Goal: Task Accomplishment & Management: Complete application form

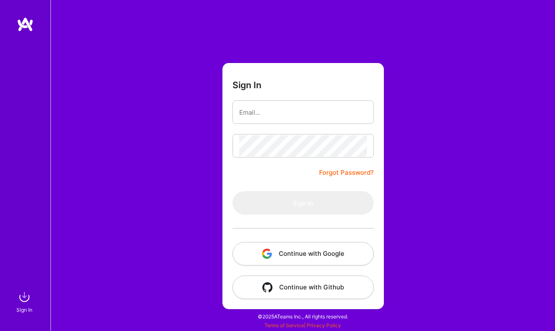
click at [291, 125] on form "Sign In Forgot Password? Sign In Continue with Google Continue with Github" at bounding box center [302, 186] width 161 height 246
click at [287, 113] on input "email" at bounding box center [303, 112] width 128 height 21
type input "[EMAIL_ADDRESS][DOMAIN_NAME]"
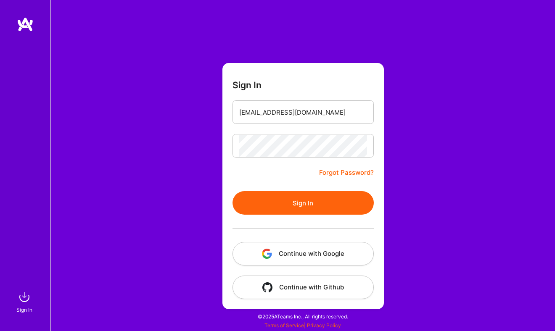
click at [272, 205] on button "Sign In" at bounding box center [303, 203] width 141 height 24
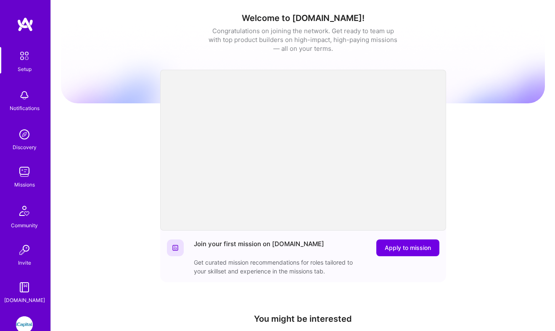
click at [28, 317] on link "iCapital: Building an Alternative Investment Marketplace" at bounding box center [24, 325] width 21 height 17
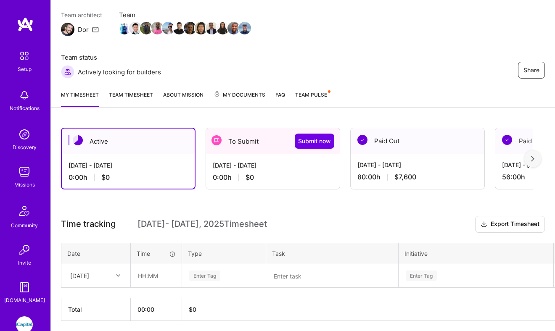
scroll to position [89, 0]
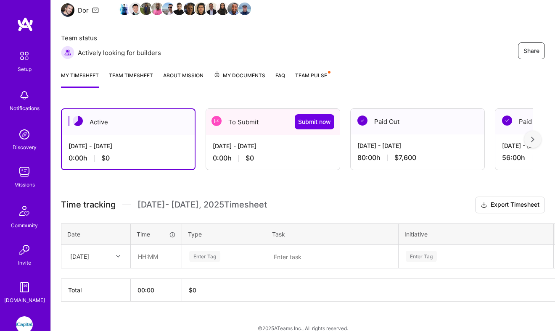
click at [234, 148] on div "[DATE] - [DATE]" at bounding box center [273, 146] width 120 height 9
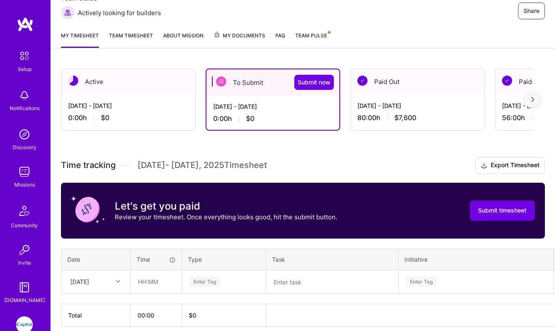
scroll to position [165, 0]
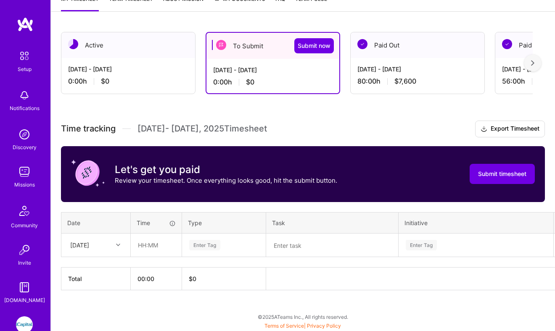
click at [446, 77] on div "80:00 h $7,600" at bounding box center [417, 81] width 120 height 9
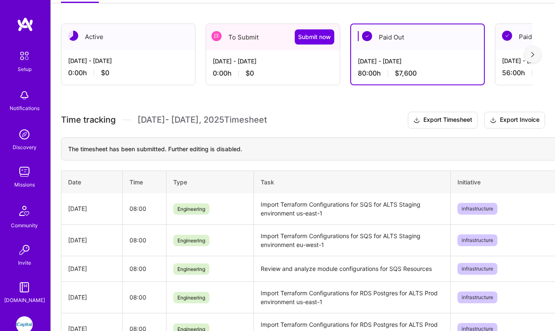
scroll to position [177, 0]
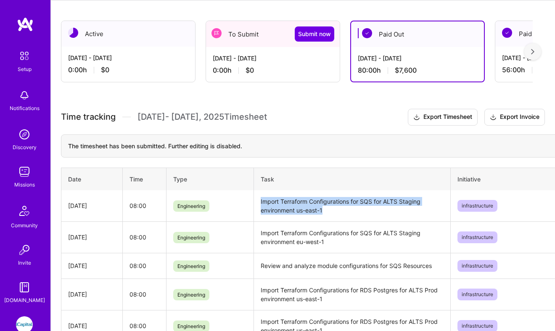
drag, startPoint x: 330, startPoint y: 208, endPoint x: 259, endPoint y: 198, distance: 71.8
click at [259, 198] on td "Import Terraform Configurations for SQS for ALTS Staging environment us-east-1" at bounding box center [352, 207] width 197 height 32
copy td "Import Terraform Configurations for SQS for ALTS Staging environment us-east-1"
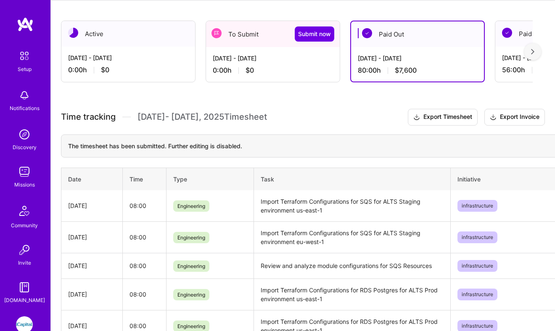
click at [265, 59] on div "[DATE] - [DATE]" at bounding box center [273, 58] width 120 height 9
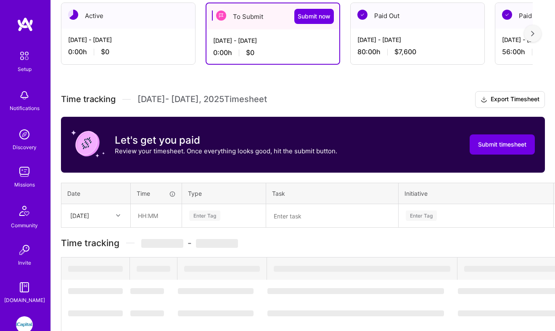
scroll to position [165, 0]
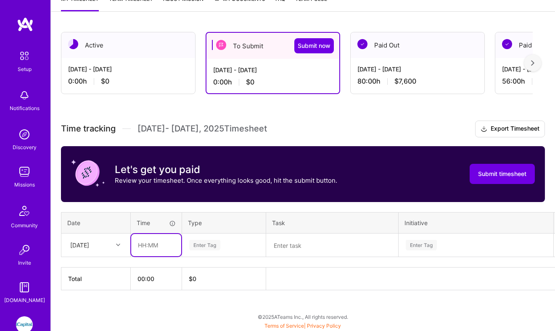
click at [160, 241] on input "text" at bounding box center [156, 245] width 50 height 22
type input "08:00"
click at [202, 249] on div "Enter Tag" at bounding box center [204, 245] width 31 height 13
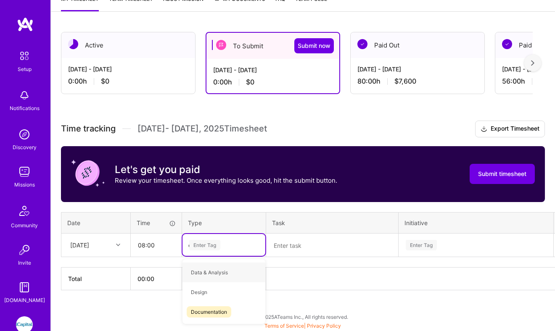
type input "en"
click at [214, 299] on div "Engineering" at bounding box center [224, 293] width 83 height 20
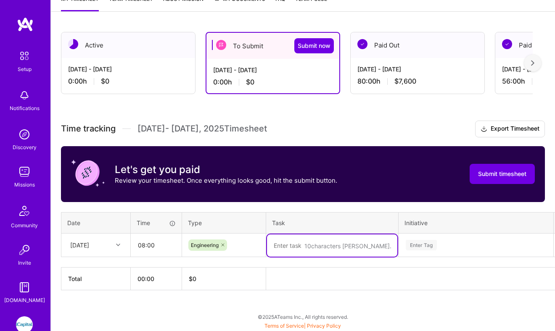
click at [306, 235] on textarea at bounding box center [332, 246] width 130 height 22
paste textarea "Import Terraform Configurations for SQS for ALTS Staging environment us-east-1"
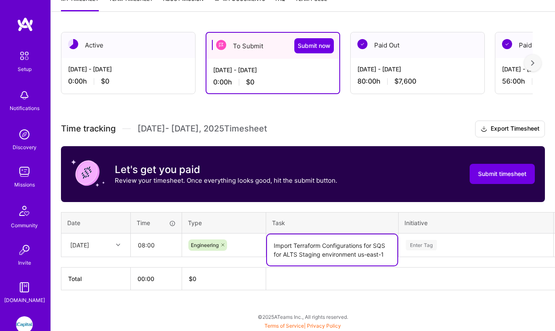
click at [307, 252] on textarea "Import Terraform Configurations for SQS for ALTS Staging environment us-east-1" at bounding box center [332, 250] width 130 height 31
type textarea "Import Terraform Configurations for SQS for ALTS UAT environment us-east-1"
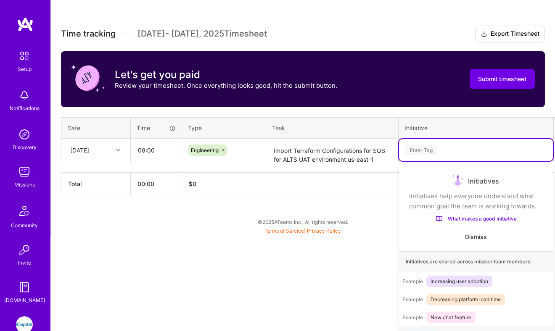
click at [408, 161] on div "option onboarding focused, 1 of 78. 78 results available. Use Up and Down to ch…" at bounding box center [476, 150] width 154 height 22
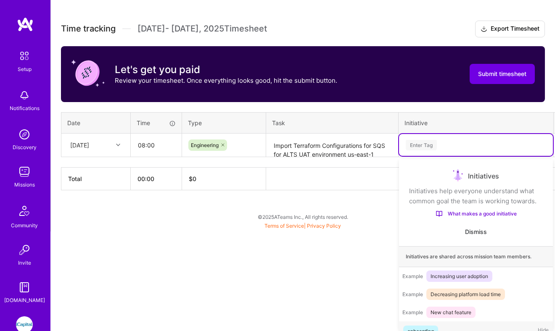
scroll to position [14, 0]
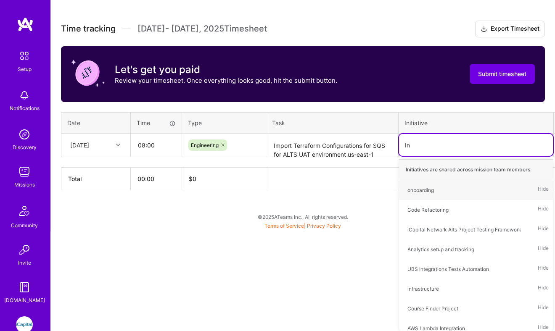
type input "Inf"
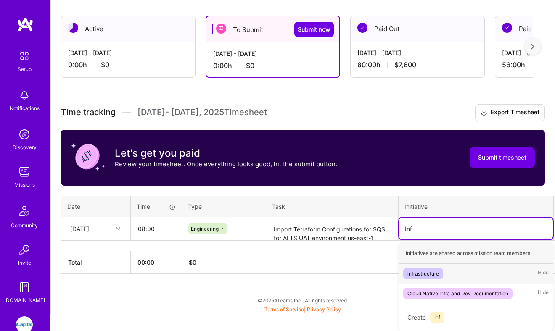
click at [438, 274] on div "infrastructure" at bounding box center [424, 274] width 32 height 9
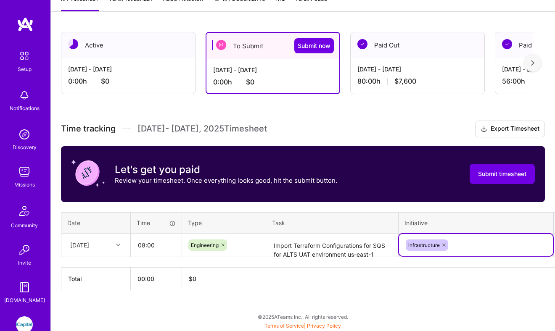
scroll to position [165, 27]
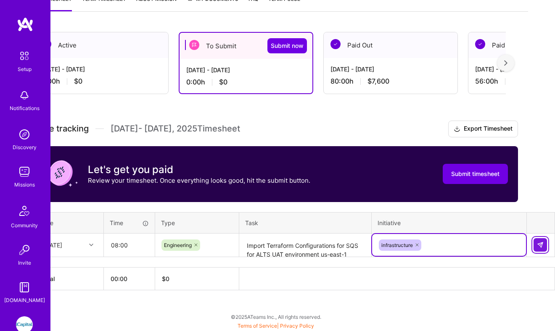
click at [534, 243] on button at bounding box center [540, 244] width 13 height 13
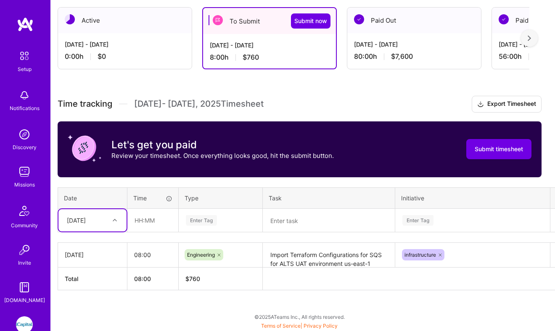
scroll to position [190, 0]
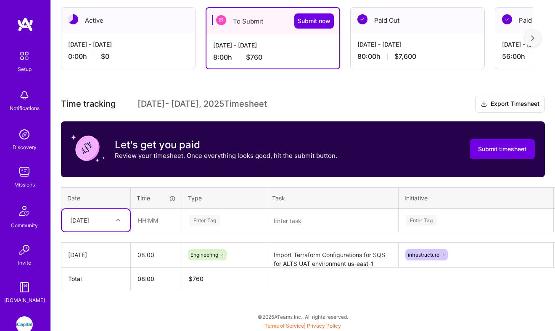
click at [109, 227] on div "[DATE]" at bounding box center [96, 220] width 68 height 22
click at [101, 243] on div "[DATE]" at bounding box center [96, 245] width 68 height 16
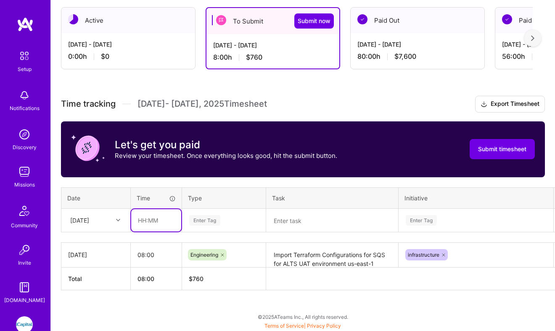
click at [147, 222] on input "text" at bounding box center [156, 220] width 50 height 22
type input "08:00"
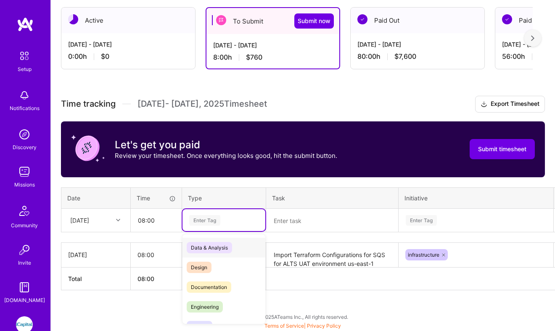
click at [210, 218] on div "Enter Tag" at bounding box center [204, 220] width 31 height 13
click at [206, 302] on span "Engineering" at bounding box center [205, 307] width 36 height 11
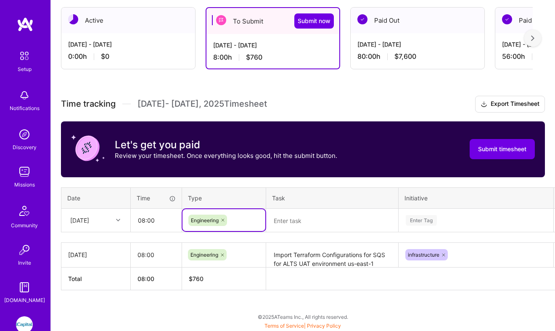
click at [291, 222] on textarea at bounding box center [332, 221] width 130 height 22
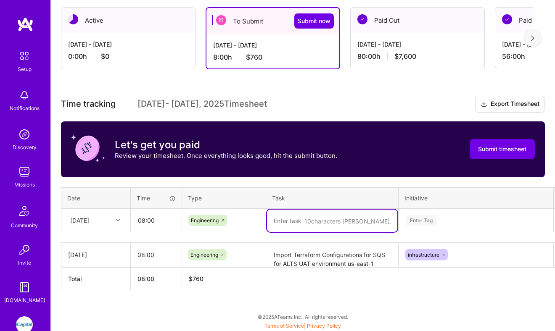
click at [280, 262] on textarea "Import Terraform Configurations for SQS for ALTS UAT environment us-east-1" at bounding box center [332, 255] width 130 height 23
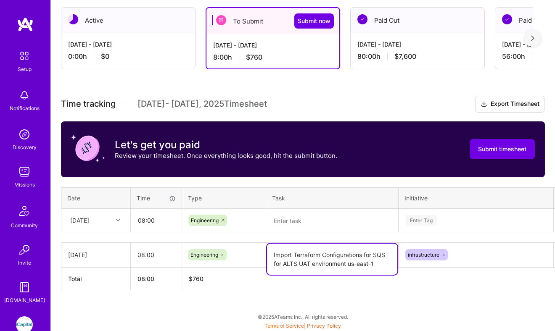
click at [280, 262] on textarea "Import Terraform Configurations for SQS for ALTS UAT environment us-east-1" at bounding box center [332, 259] width 130 height 31
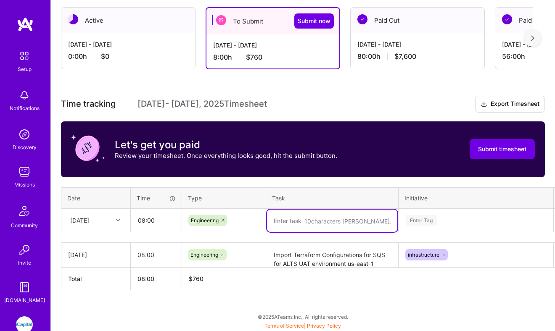
click at [294, 222] on textarea at bounding box center [332, 221] width 130 height 22
paste textarea "Import Terraform Configurations for SQS for ALTS UAT environment us-east-1"
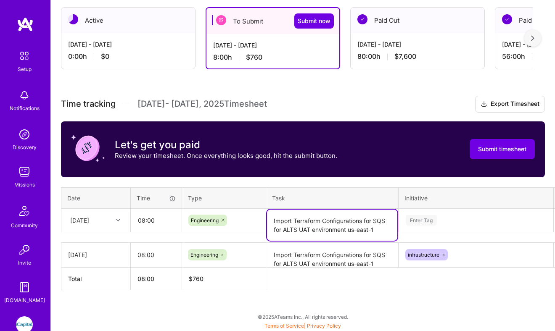
drag, startPoint x: 349, startPoint y: 230, endPoint x: 382, endPoint y: 230, distance: 32.8
click at [382, 230] on textarea "Import Terraform Configurations for SQS for ALTS UAT environment us-east-1" at bounding box center [332, 225] width 130 height 31
type textarea "Import Terraform Configurations for SQS for ALTS UAT environment eu-west-1"
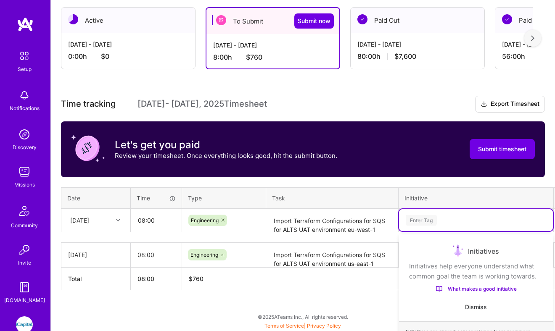
scroll to position [262, 0]
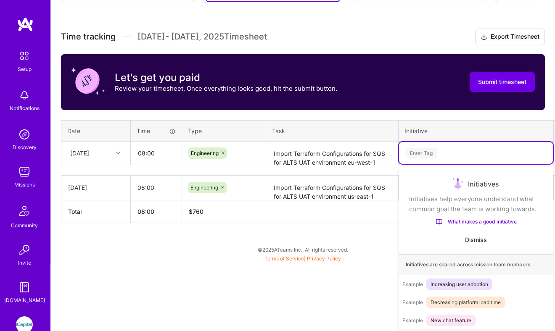
click at [466, 164] on div "option infrastructure, selected. option onboarding focused, 1 of 78. 78 results…" at bounding box center [476, 153] width 154 height 22
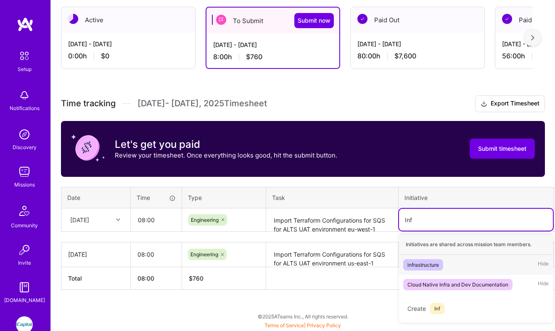
scroll to position [190, 0]
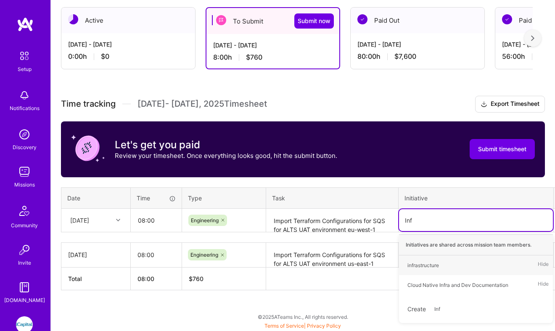
type input "Infr"
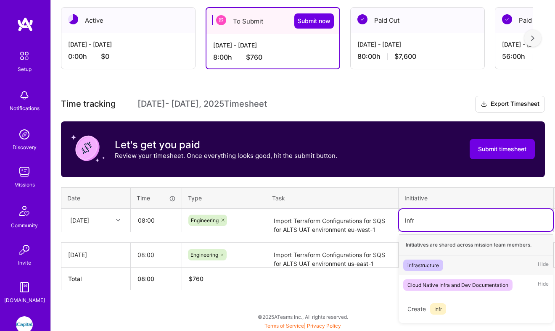
click at [423, 263] on div "infrastructure" at bounding box center [424, 265] width 32 height 9
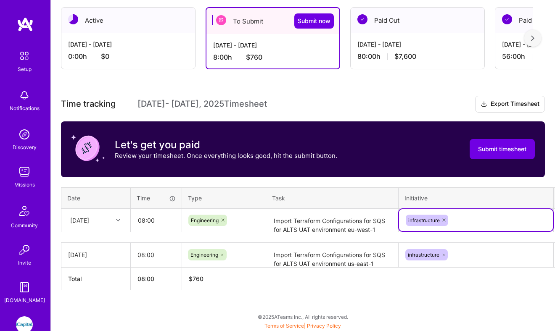
scroll to position [190, 27]
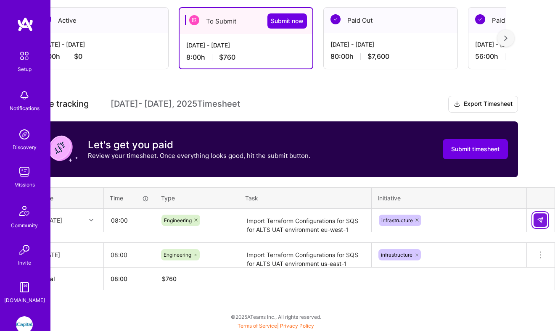
click at [535, 214] on button at bounding box center [540, 220] width 13 height 13
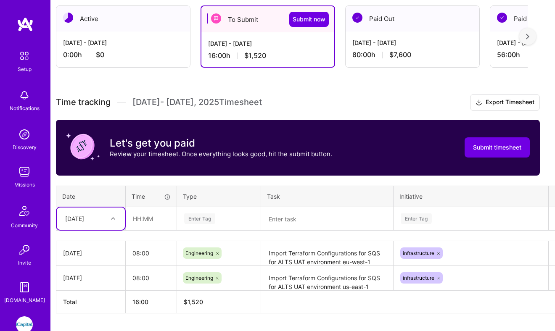
scroll to position [169, 5]
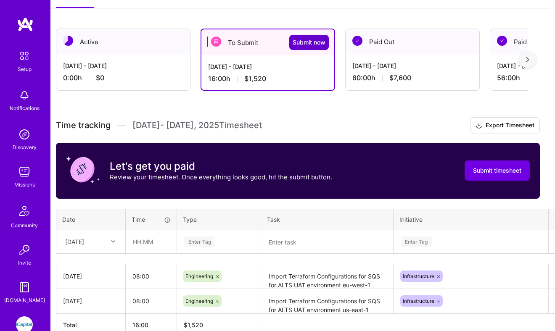
click at [307, 41] on span "Submit now" at bounding box center [309, 42] width 33 height 8
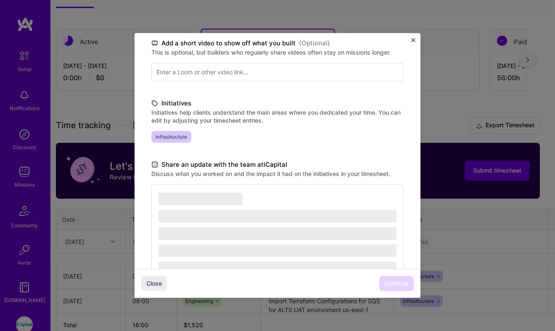
scroll to position [182, 0]
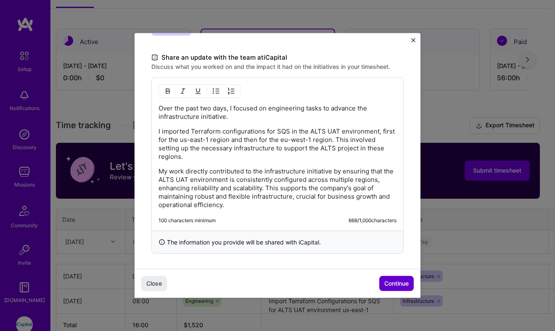
click at [399, 280] on span "Continue" at bounding box center [396, 284] width 24 height 8
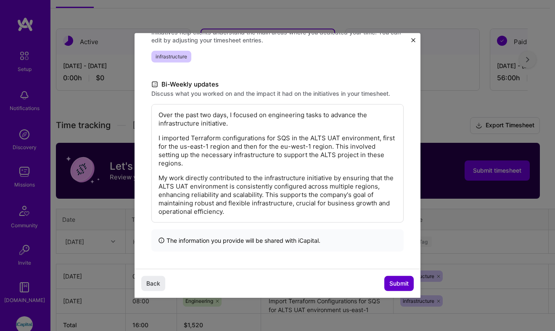
scroll to position [131, 0]
click at [392, 283] on span "Submit" at bounding box center [398, 284] width 19 height 8
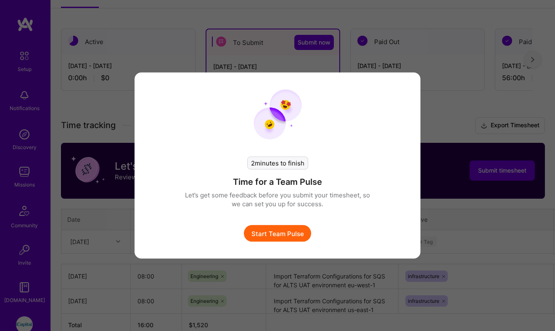
scroll to position [169, 0]
click at [287, 236] on button "Start Team Pulse" at bounding box center [277, 233] width 67 height 17
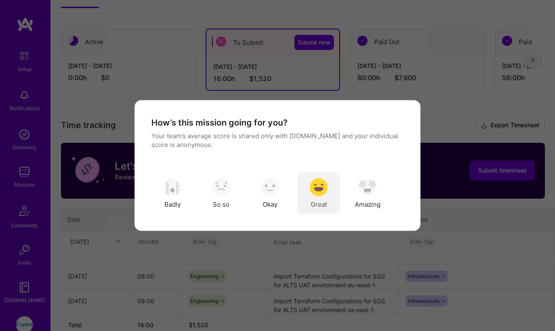
click at [321, 196] on img "modal" at bounding box center [319, 187] width 19 height 19
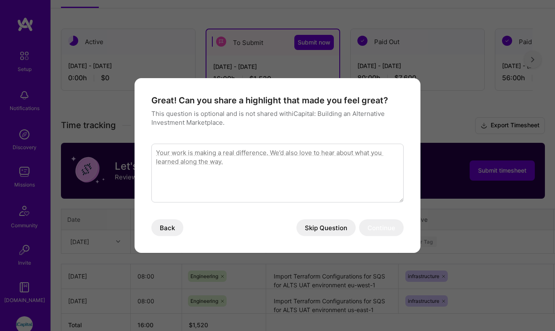
click at [335, 228] on button "Skip Question" at bounding box center [325, 228] width 59 height 17
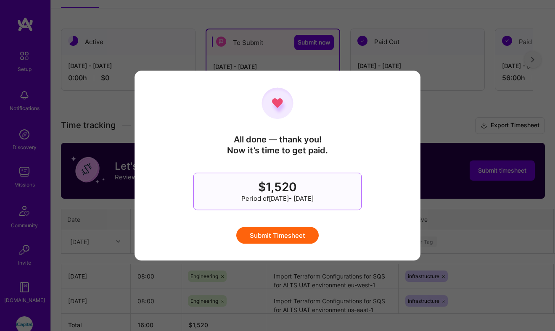
click at [305, 233] on button "Submit Timesheet" at bounding box center [277, 235] width 82 height 17
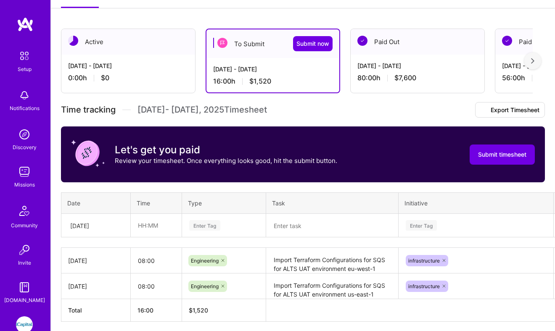
scroll to position [162, 0]
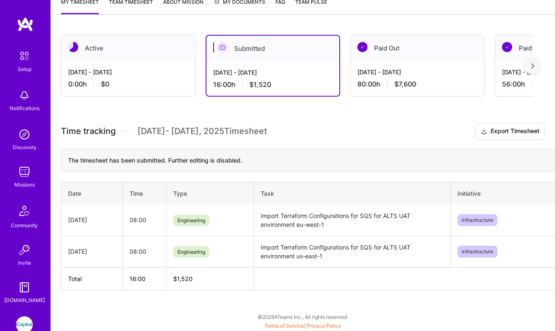
click at [29, 317] on link "iCapital: Building an Alternative Investment Marketplace" at bounding box center [24, 325] width 21 height 17
